Goal: Navigation & Orientation: Find specific page/section

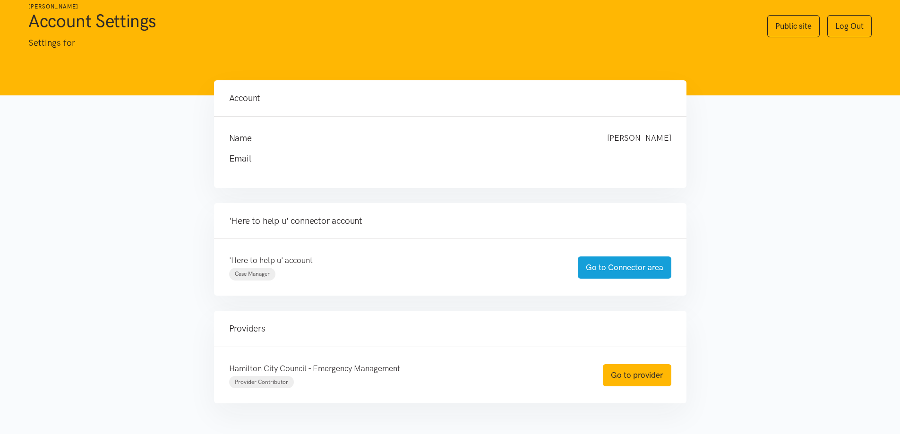
scroll to position [58, 0]
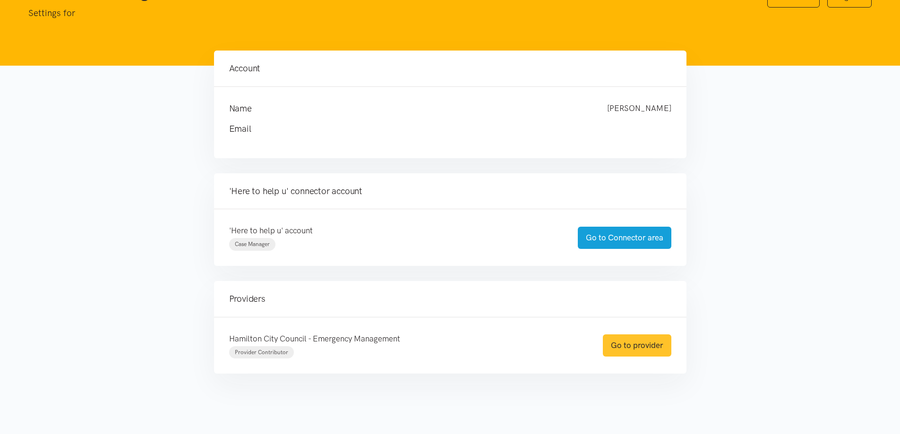
click at [653, 345] on link "Go to provider" at bounding box center [637, 345] width 68 height 22
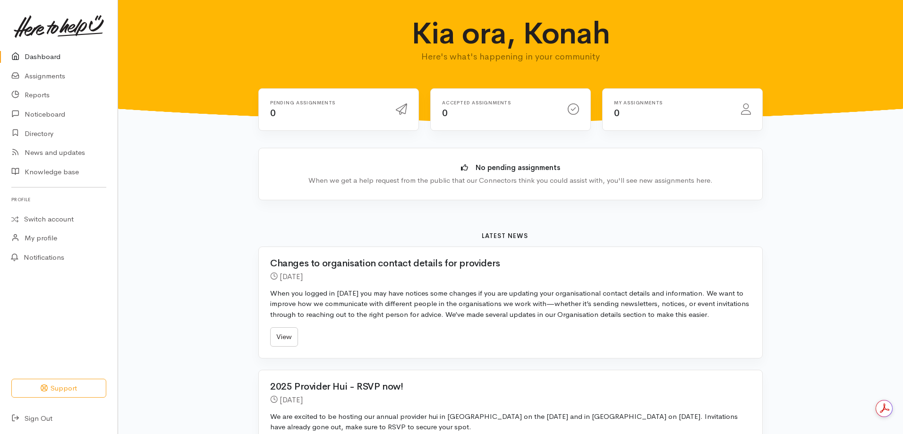
click at [52, 55] on link "Dashboard" at bounding box center [59, 56] width 118 height 19
click at [70, 220] on link "Switch account" at bounding box center [59, 219] width 118 height 18
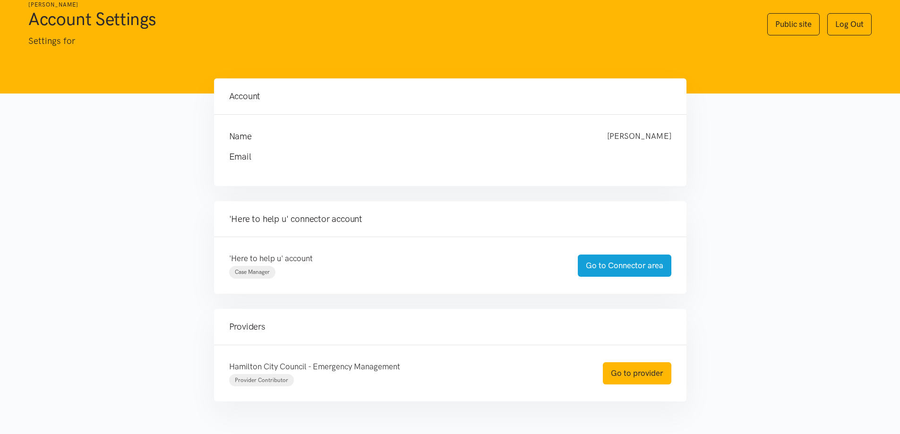
scroll to position [58, 0]
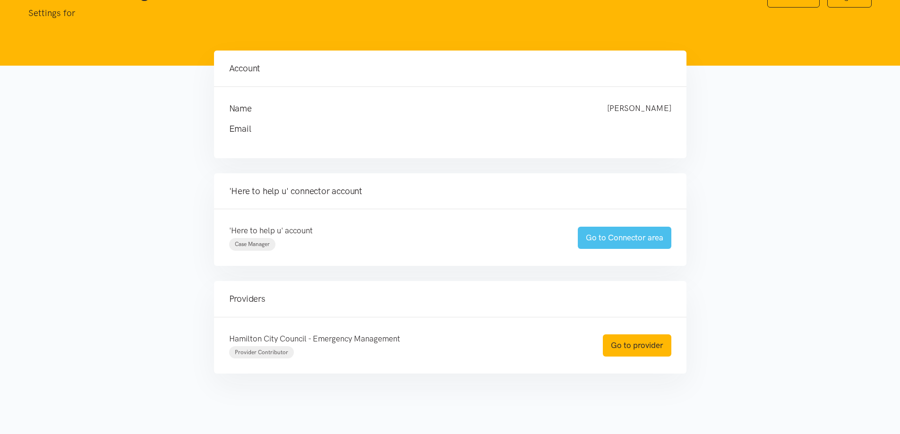
click at [616, 238] on link "Go to Connector area" at bounding box center [625, 238] width 94 height 22
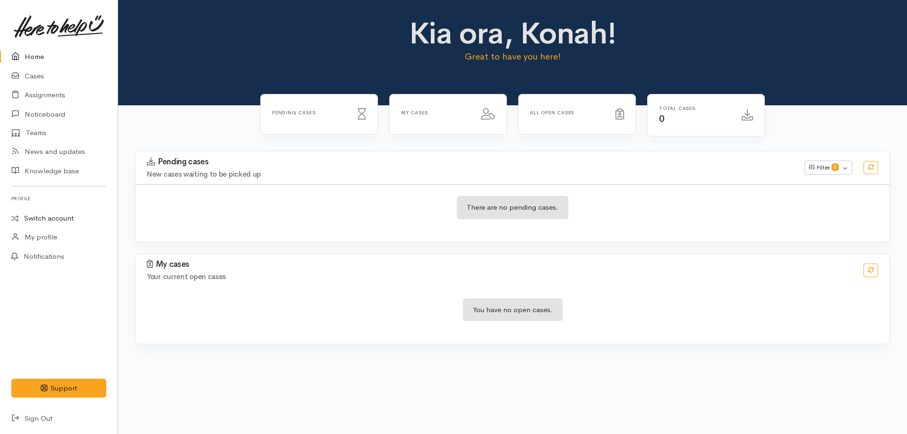
click at [43, 217] on link "Switch account" at bounding box center [59, 218] width 118 height 18
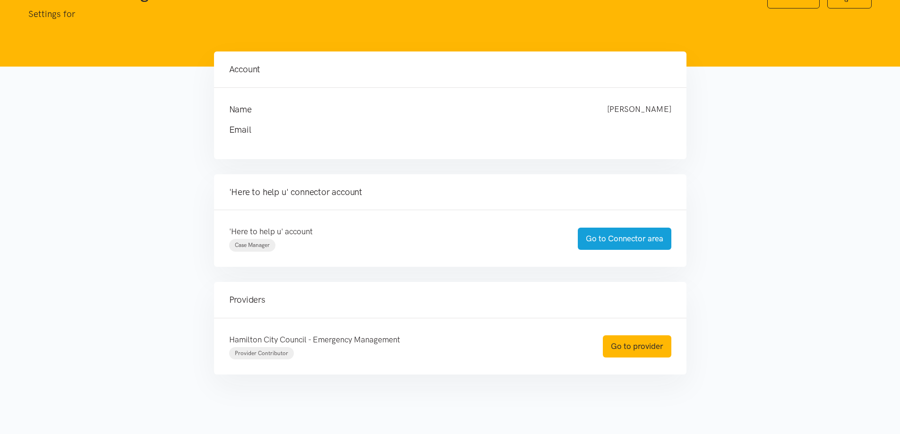
scroll to position [58, 0]
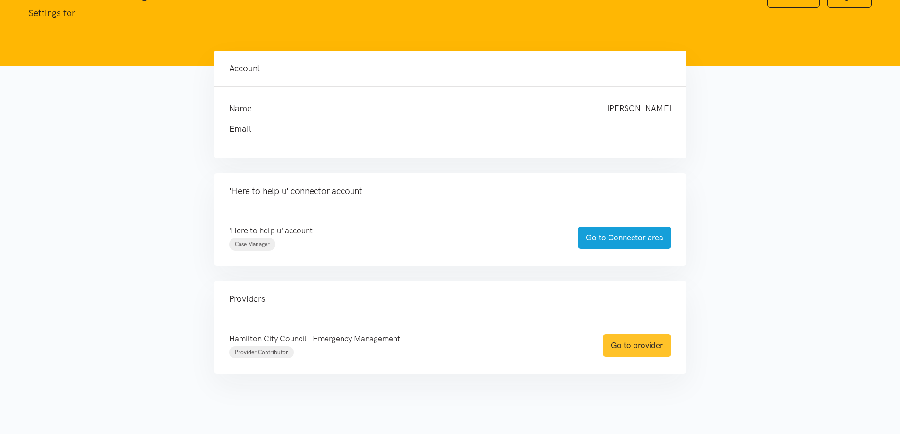
click at [639, 348] on link "Go to provider" at bounding box center [637, 345] width 68 height 22
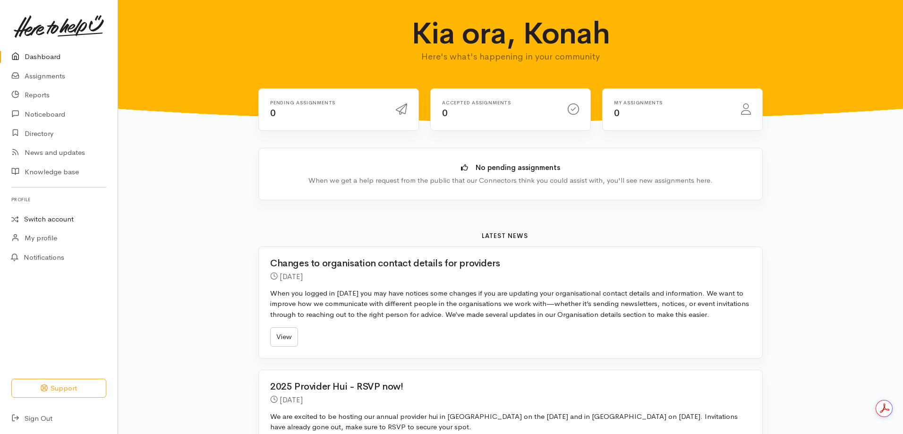
click at [61, 221] on link "Switch account" at bounding box center [59, 219] width 118 height 18
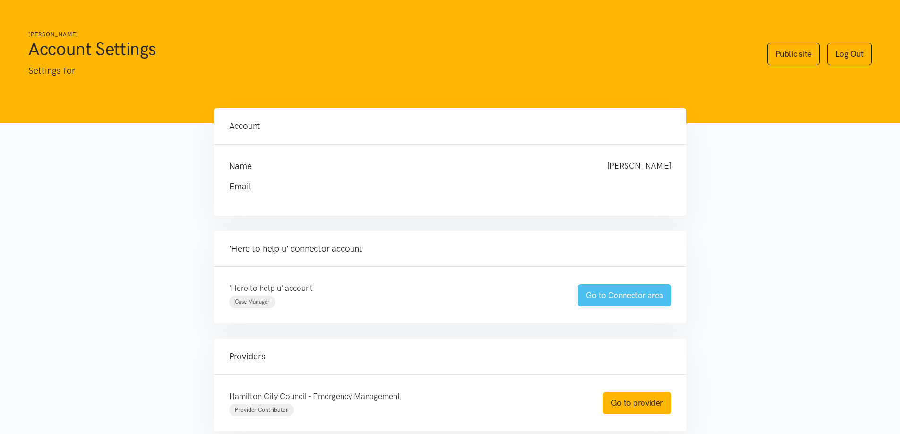
click at [639, 298] on link "Go to Connector area" at bounding box center [625, 295] width 94 height 22
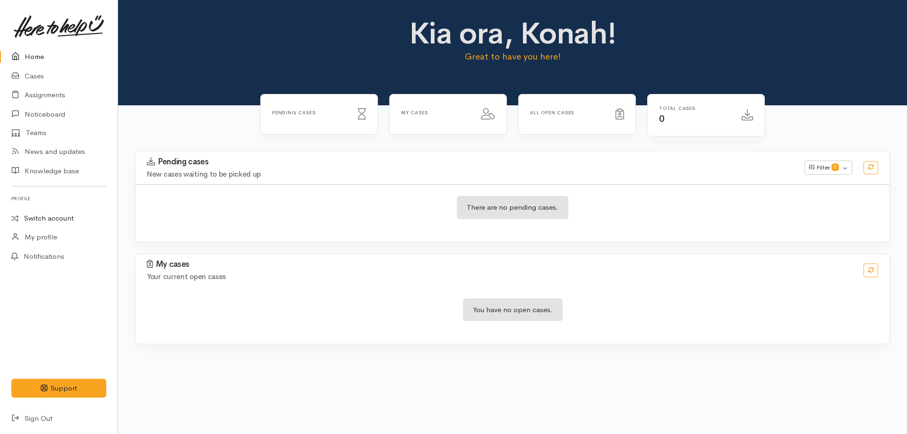
click at [67, 216] on link "Switch account" at bounding box center [59, 218] width 118 height 18
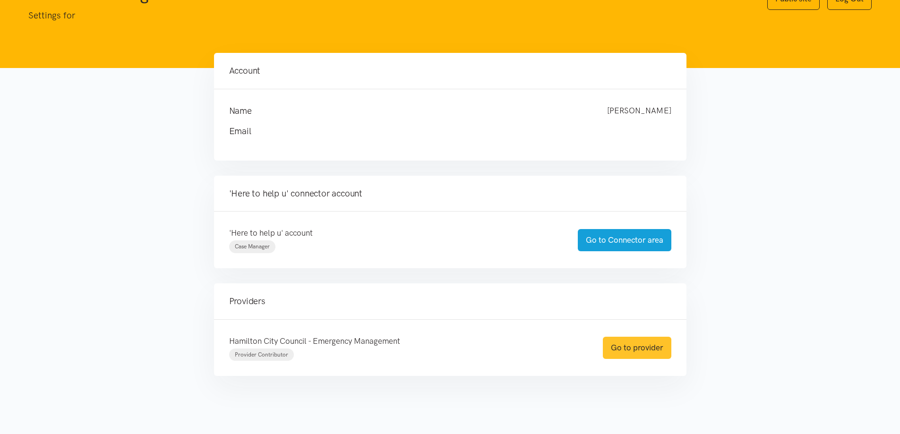
scroll to position [58, 0]
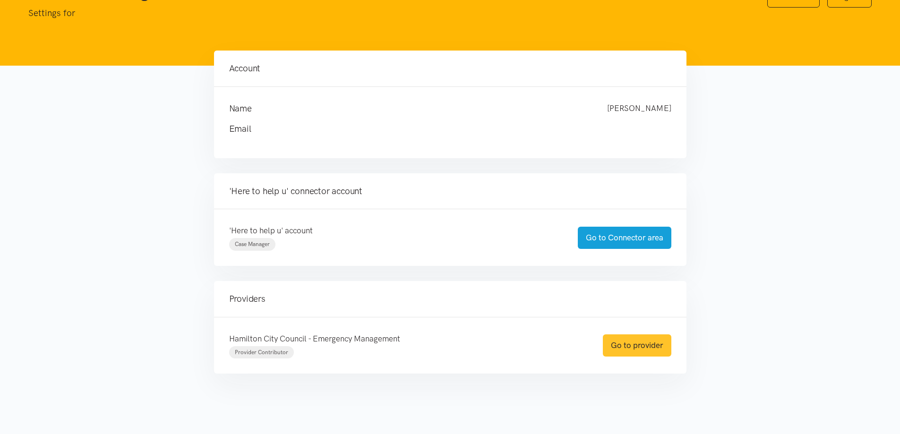
click at [631, 353] on link "Go to provider" at bounding box center [637, 345] width 68 height 22
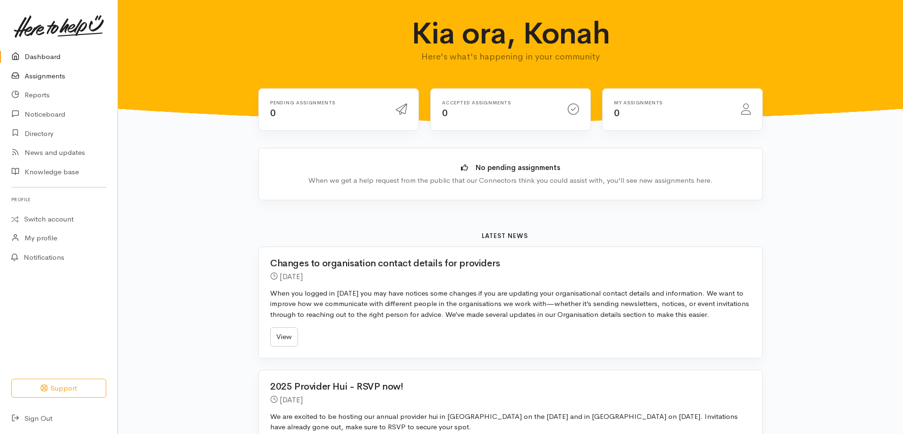
click at [56, 76] on link "Assignments" at bounding box center [59, 76] width 118 height 19
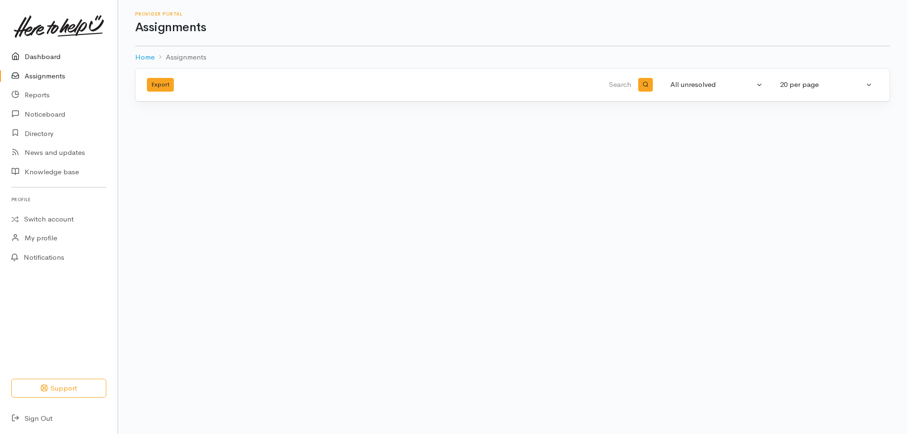
click at [52, 54] on link "Dashboard" at bounding box center [59, 56] width 118 height 19
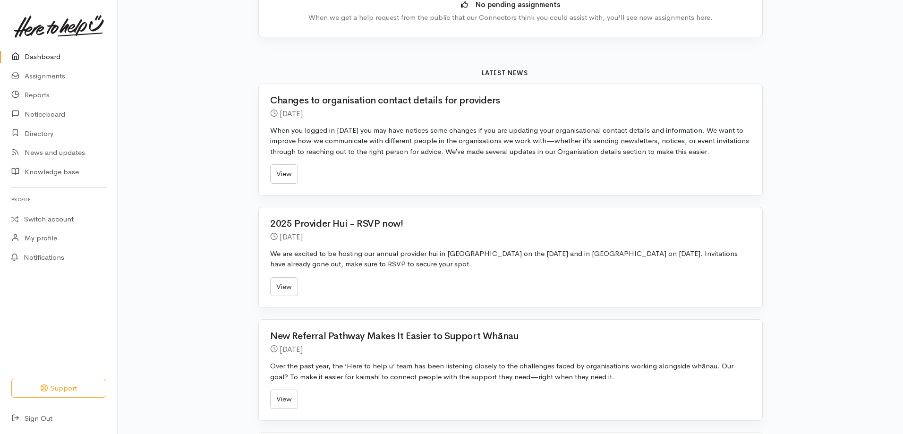
scroll to position [142, 0]
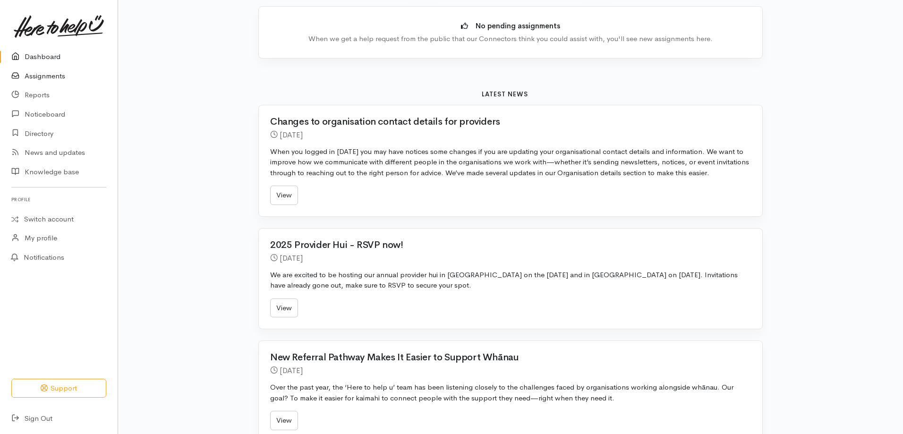
click at [57, 75] on link "Assignments" at bounding box center [59, 76] width 118 height 19
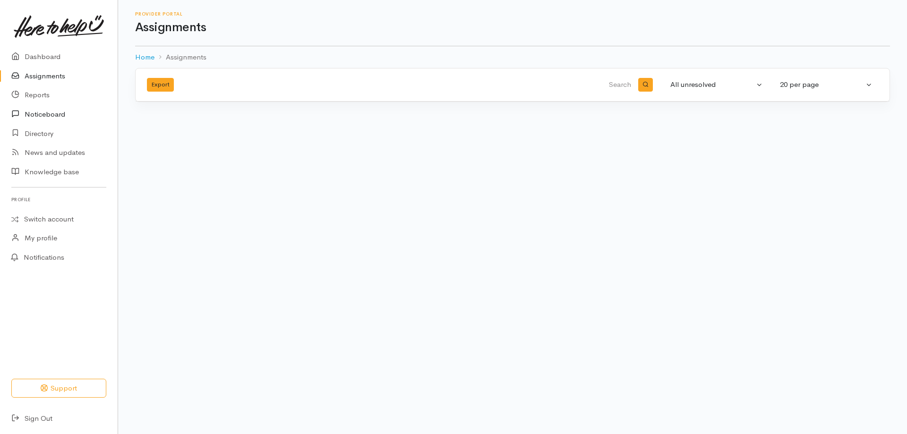
click at [54, 113] on link "Noticeboard" at bounding box center [59, 114] width 118 height 19
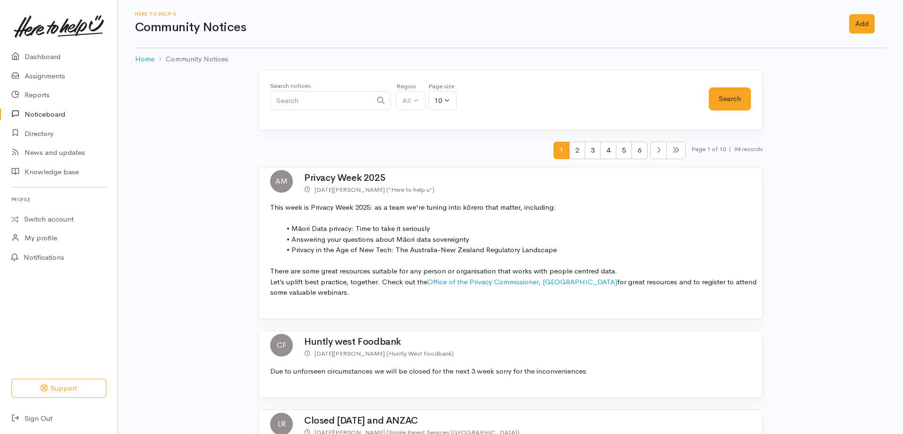
click at [201, 59] on li "Community Notices" at bounding box center [191, 59] width 74 height 11
click at [48, 136] on link "Directory" at bounding box center [59, 133] width 118 height 19
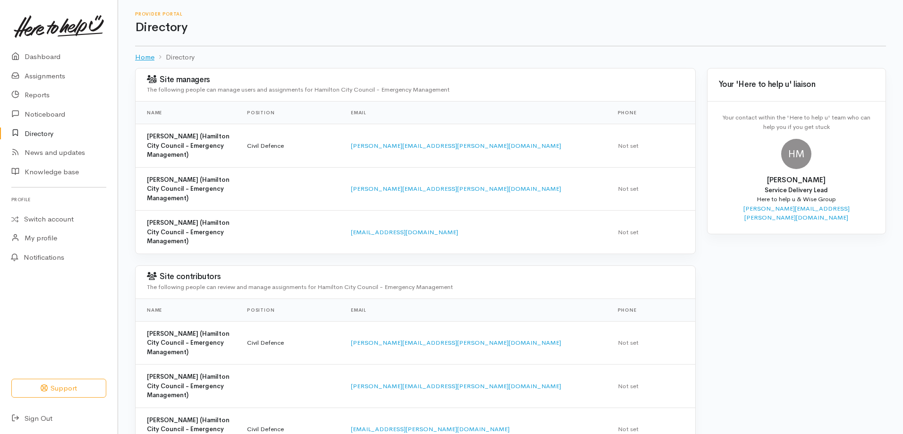
click at [137, 55] on link "Home" at bounding box center [144, 57] width 19 height 11
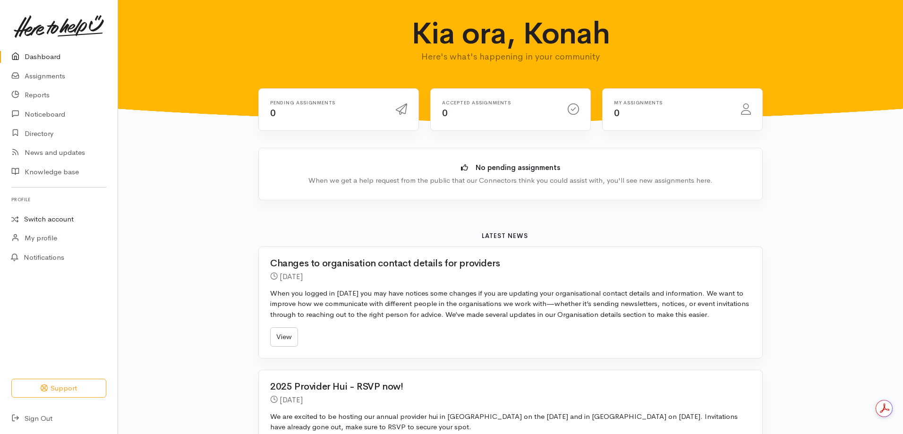
click at [56, 218] on link "Switch account" at bounding box center [59, 219] width 118 height 18
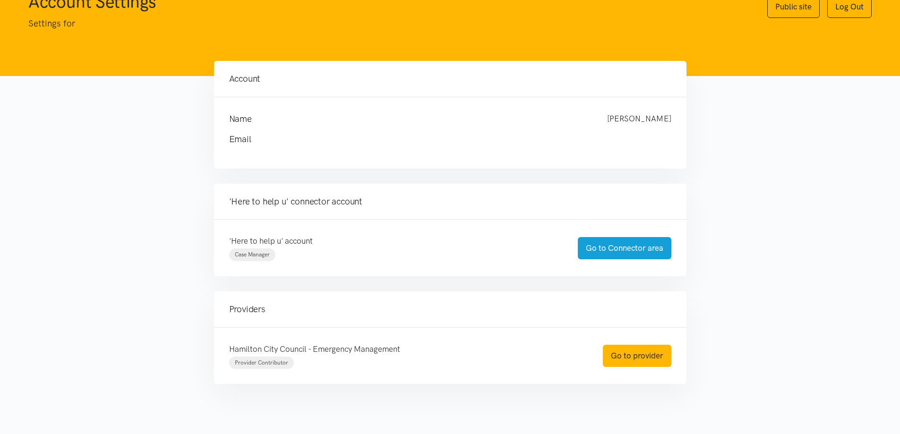
scroll to position [58, 0]
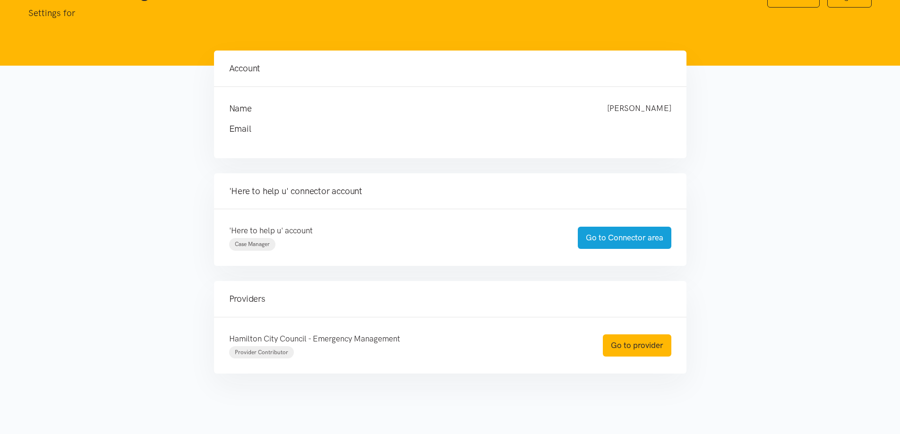
click at [301, 246] on div "'Here to help u' account Case Manager" at bounding box center [394, 237] width 349 height 26
click at [301, 236] on p "'Here to help u' account" at bounding box center [394, 230] width 330 height 13
click at [301, 228] on p "'Here to help u' account" at bounding box center [394, 230] width 330 height 13
click at [328, 188] on h4 "'Here to help u' connector account" at bounding box center [450, 191] width 442 height 13
click at [628, 240] on link "Go to Connector area" at bounding box center [625, 238] width 94 height 22
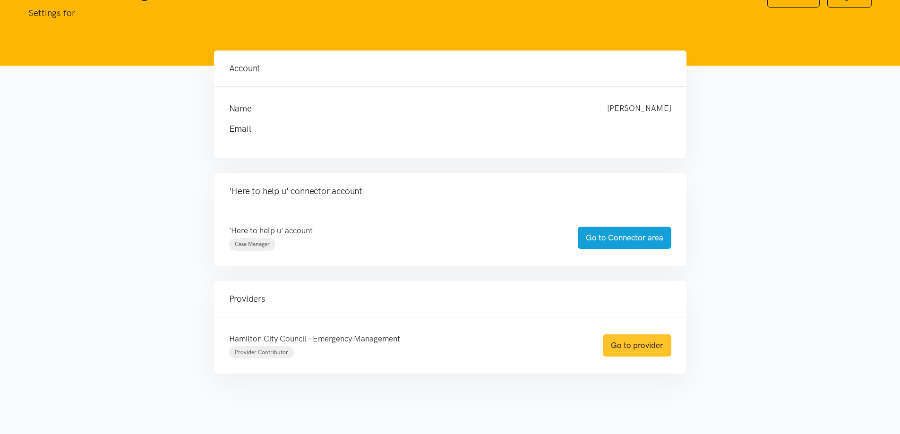
click at [644, 345] on link "Go to provider" at bounding box center [637, 345] width 68 height 22
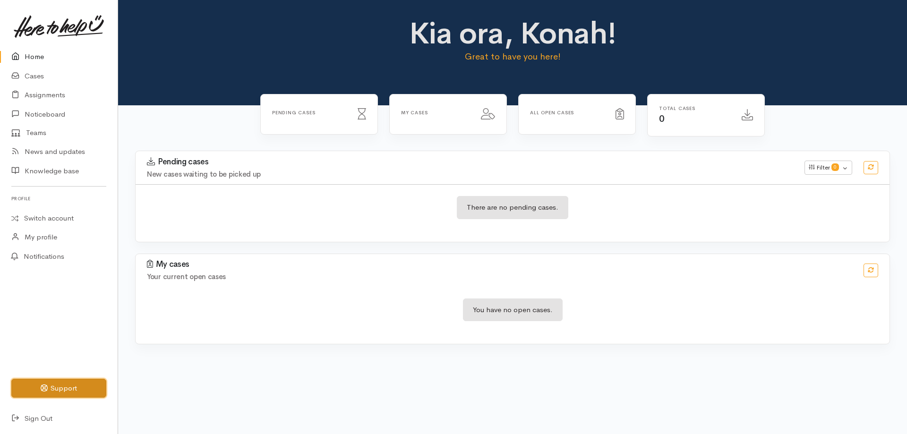
click at [71, 386] on button "Support" at bounding box center [58, 388] width 95 height 19
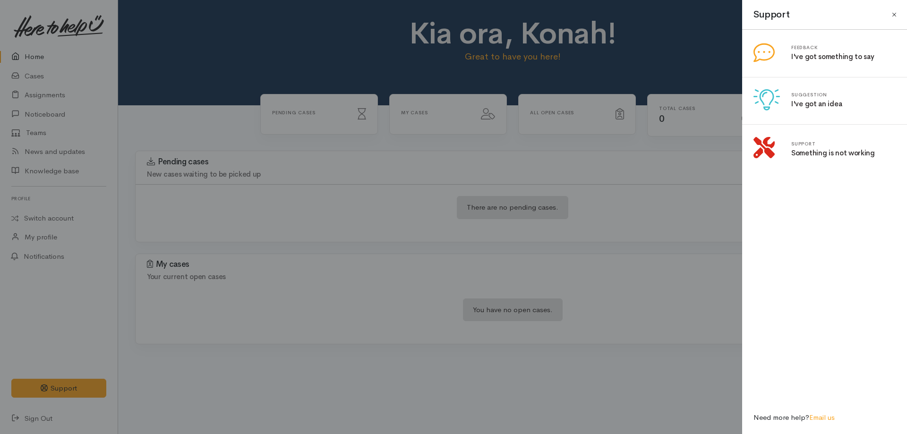
click at [891, 12] on button "Close" at bounding box center [893, 14] width 15 height 15
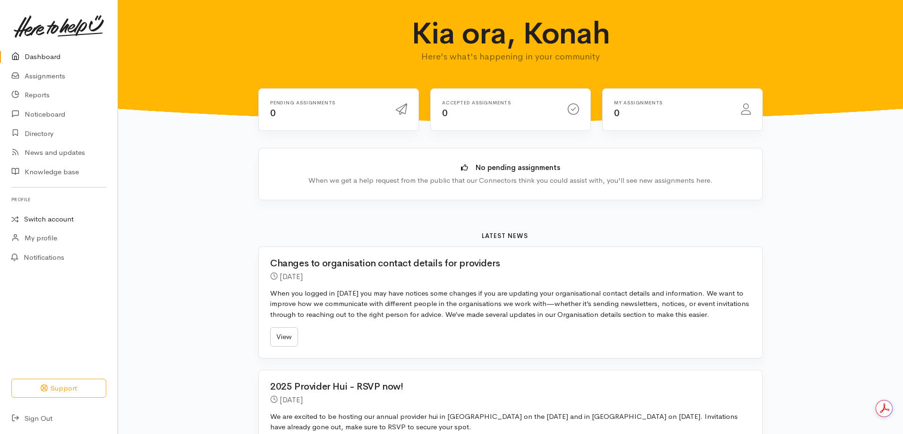
click at [45, 215] on link "Switch account" at bounding box center [59, 219] width 118 height 18
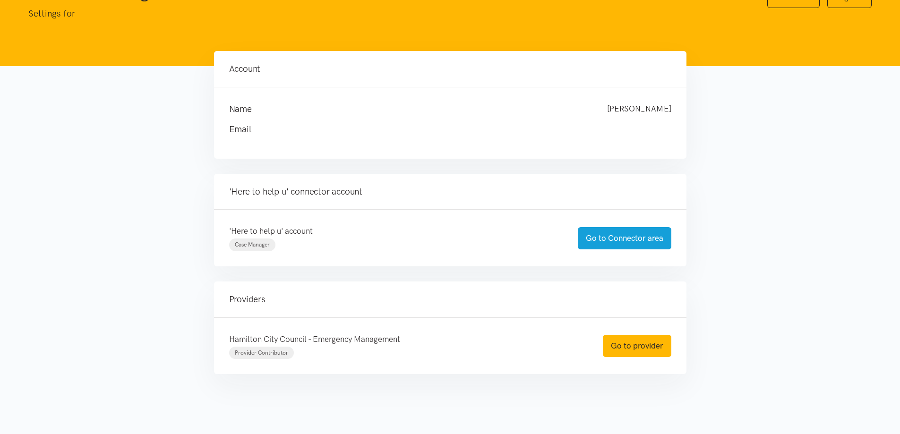
scroll to position [58, 0]
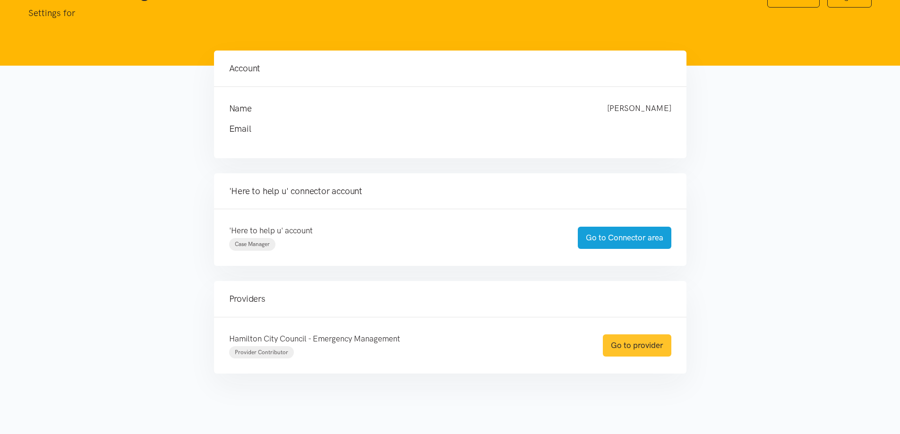
click at [662, 351] on link "Go to provider" at bounding box center [637, 345] width 68 height 22
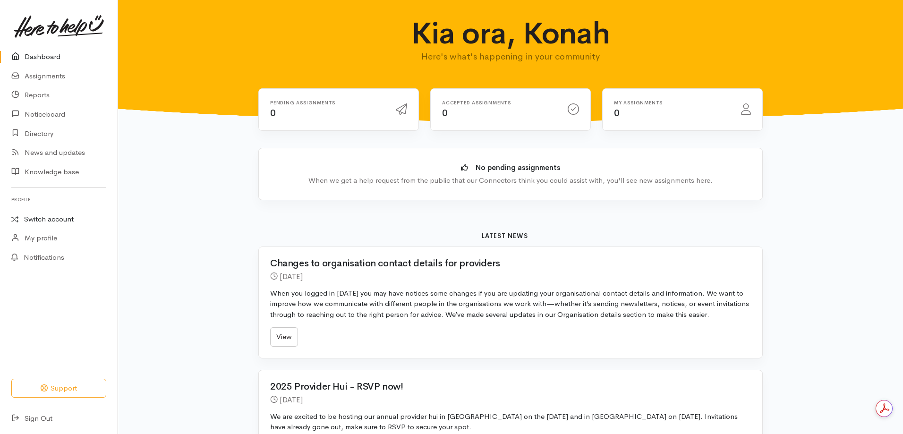
click at [71, 218] on link "Switch account" at bounding box center [59, 219] width 118 height 18
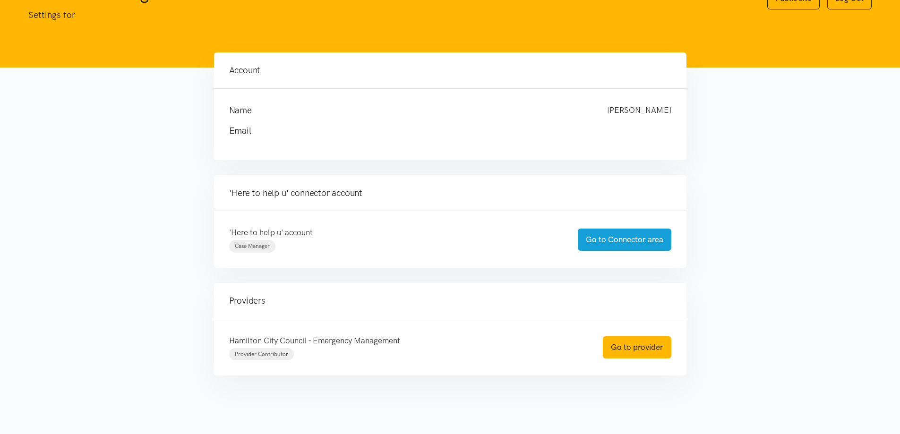
scroll to position [58, 0]
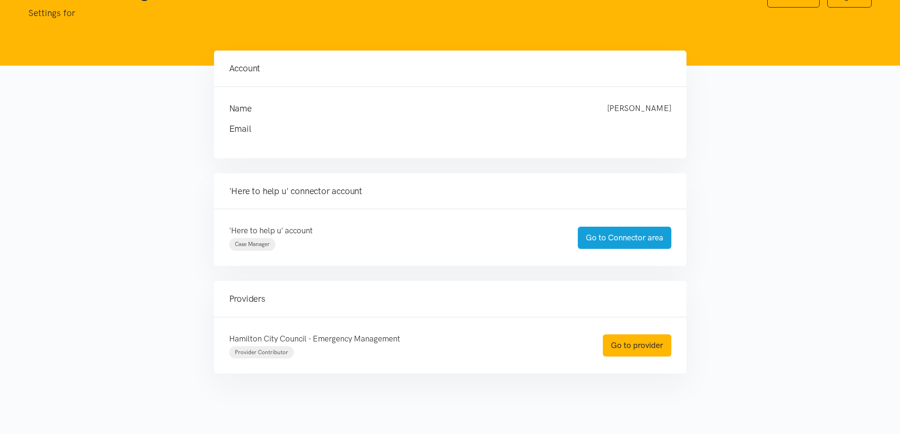
click at [573, 408] on main "Account Name Konah Park Email" at bounding box center [450, 242] width 900 height 383
click at [625, 348] on link "Go to provider" at bounding box center [637, 345] width 68 height 22
click at [644, 348] on link "Go to provider" at bounding box center [637, 345] width 68 height 22
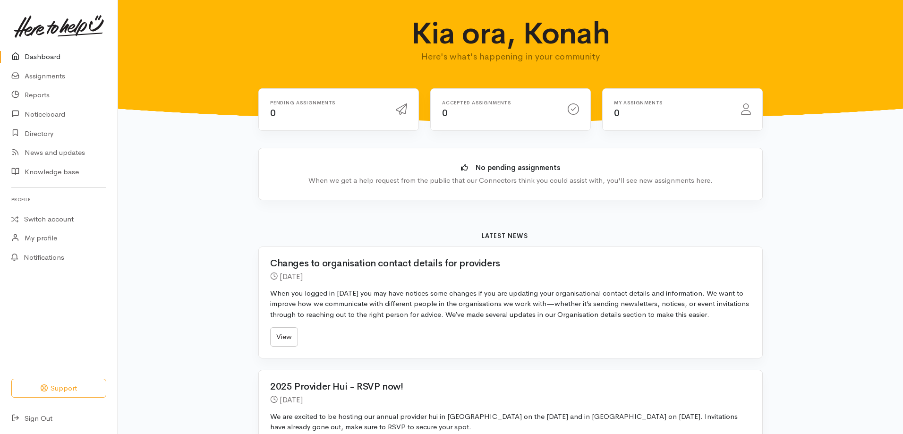
click at [52, 55] on link "Dashboard" at bounding box center [59, 56] width 118 height 19
